Goal: Information Seeking & Learning: Learn about a topic

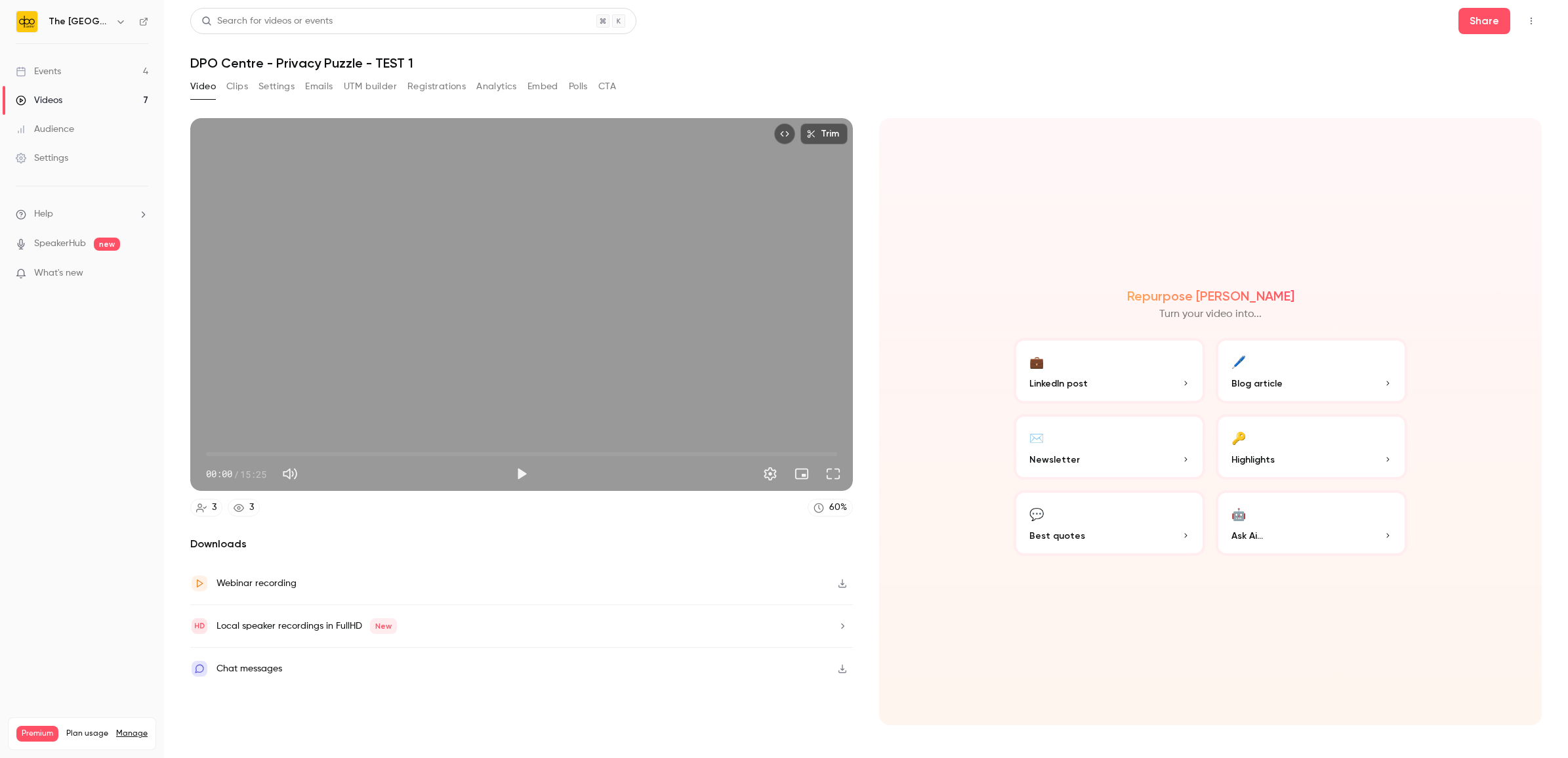
click at [68, 48] on ul "Events 4 Videos 7 Audience Settings" at bounding box center [82, 115] width 164 height 142
click at [64, 63] on link "Events 4" at bounding box center [82, 71] width 164 height 29
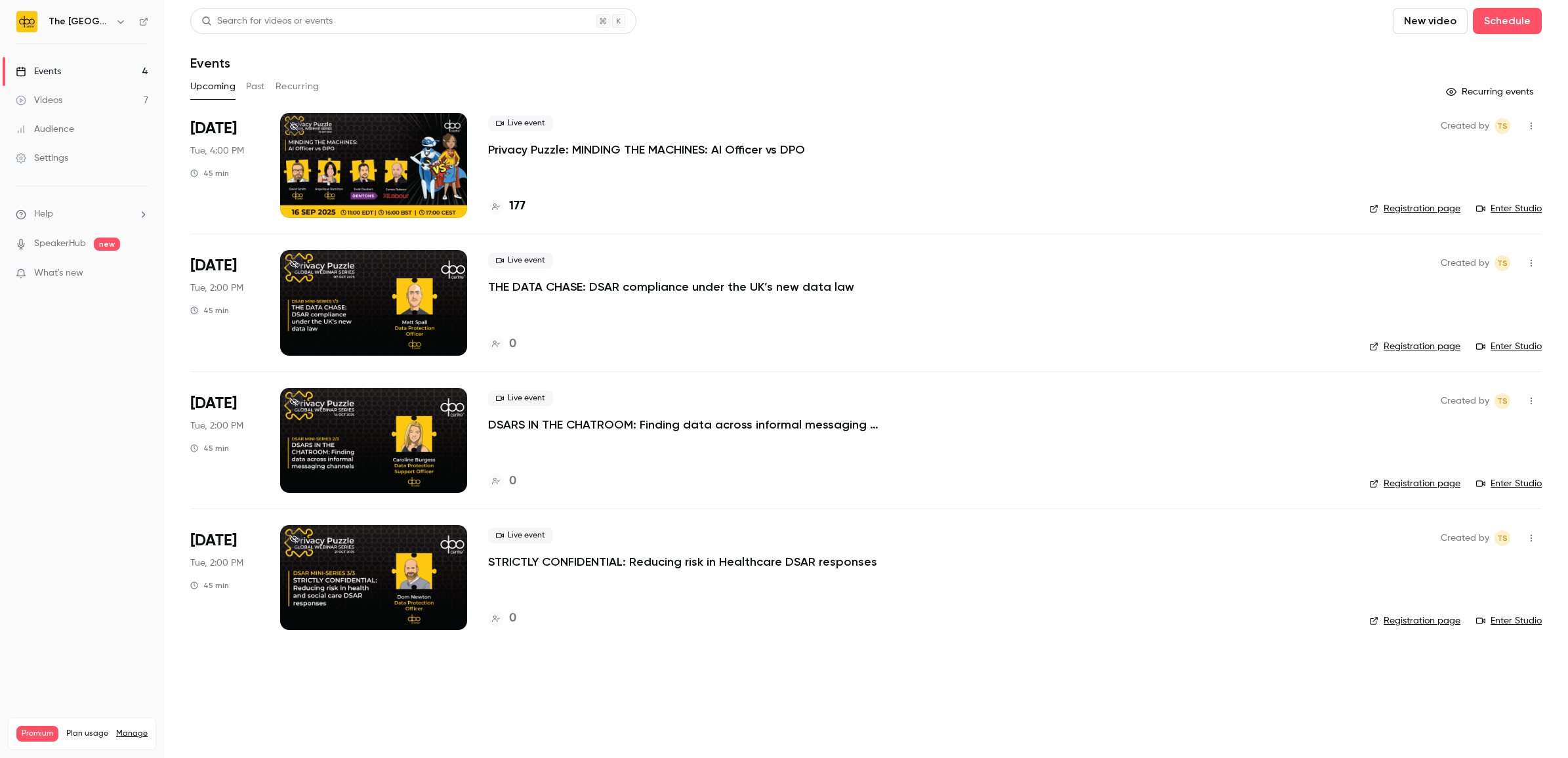
click at [623, 151] on p "Privacy Puzzle: MINDING THE MACHINES: AI Officer vs DPO" at bounding box center [646, 149] width 317 height 16
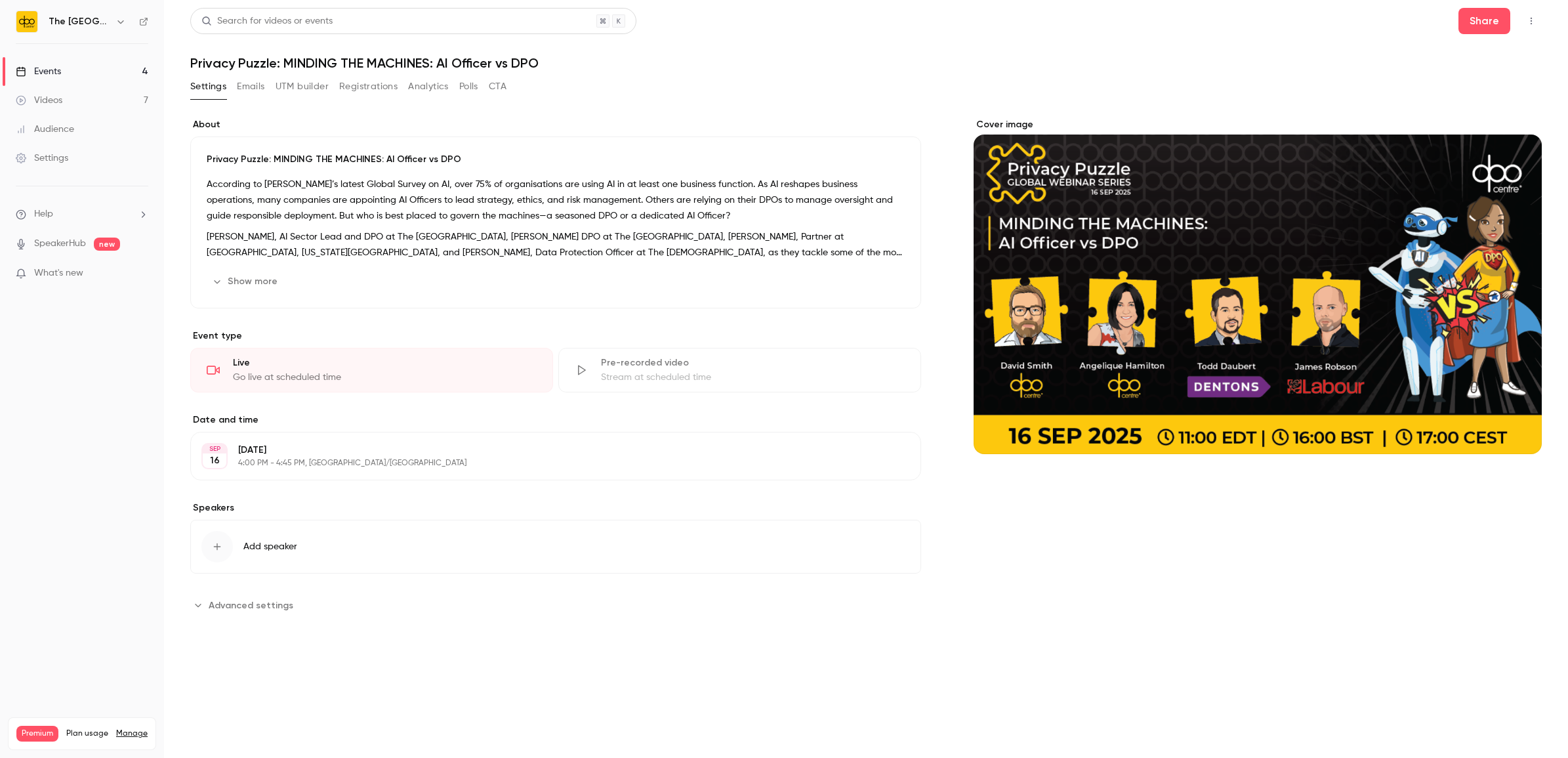
click at [37, 71] on div "Events" at bounding box center [38, 71] width 45 height 13
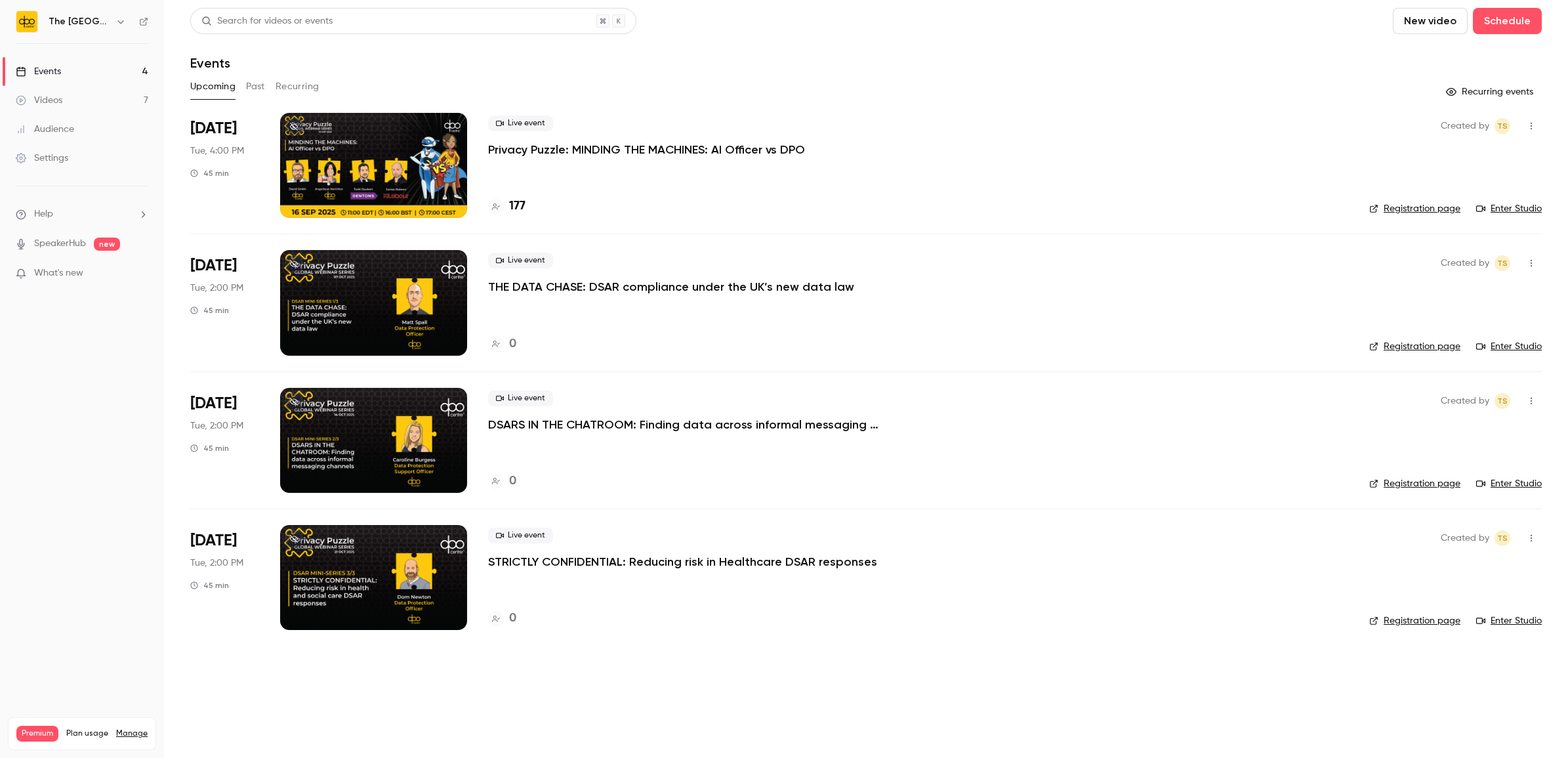
click at [56, 248] on link "SpeakerHub" at bounding box center [60, 243] width 52 height 14
click at [608, 287] on p "THE DATA CHASE: DSAR compliance under the UK’s new data law" at bounding box center [671, 286] width 366 height 16
